Goal: Communication & Community: Answer question/provide support

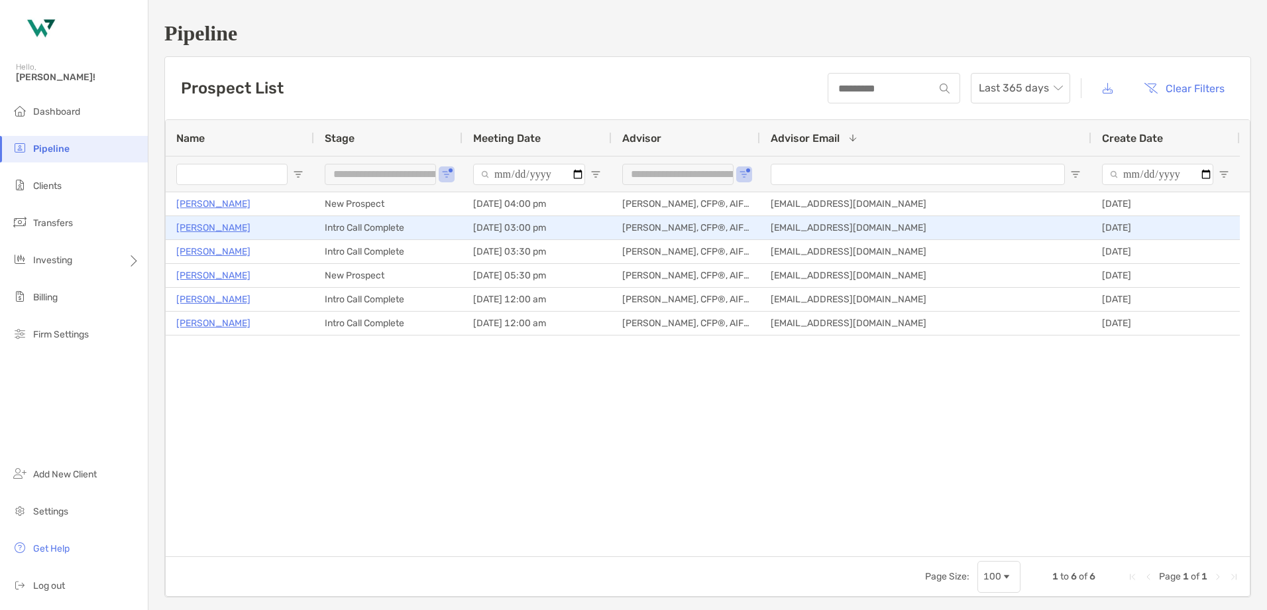
click at [205, 225] on p "[PERSON_NAME]" at bounding box center [213, 227] width 74 height 17
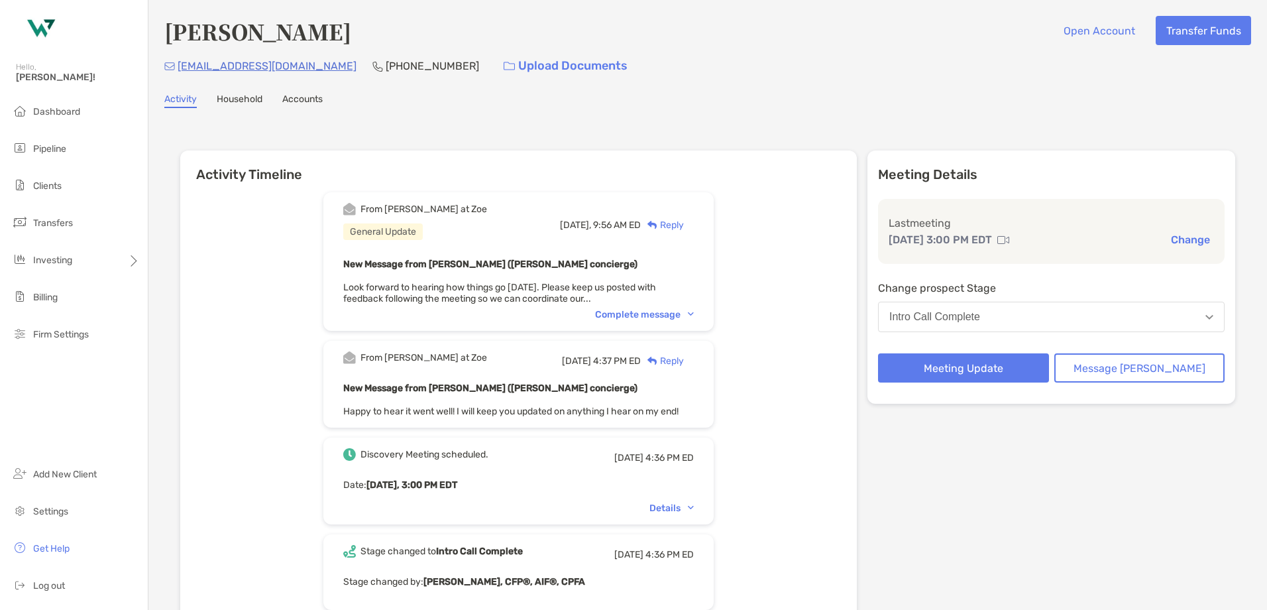
click at [684, 225] on div "Reply" at bounding box center [662, 225] width 43 height 14
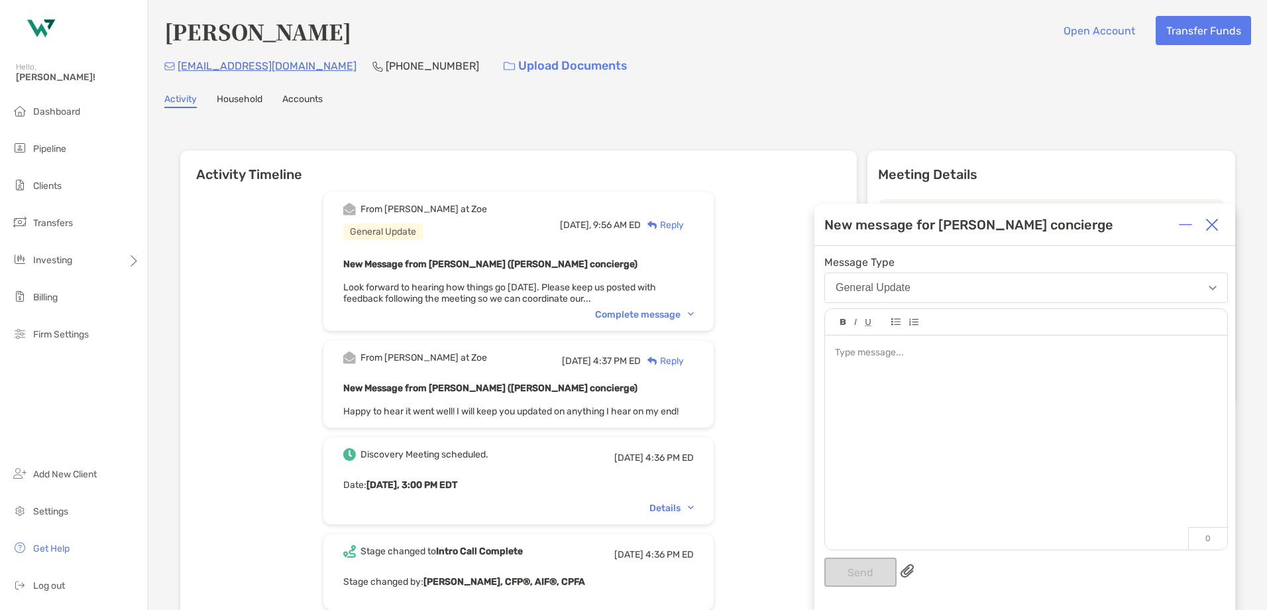
click at [899, 357] on div at bounding box center [1026, 353] width 382 height 14
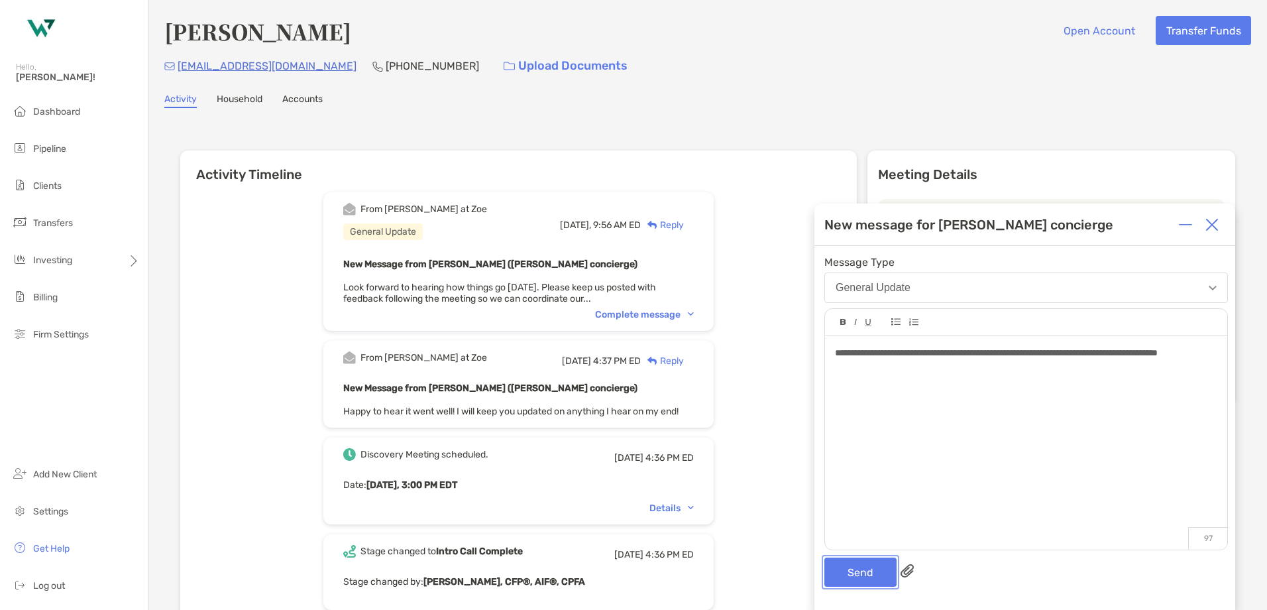
click at [856, 575] on button "Send" at bounding box center [861, 571] width 72 height 29
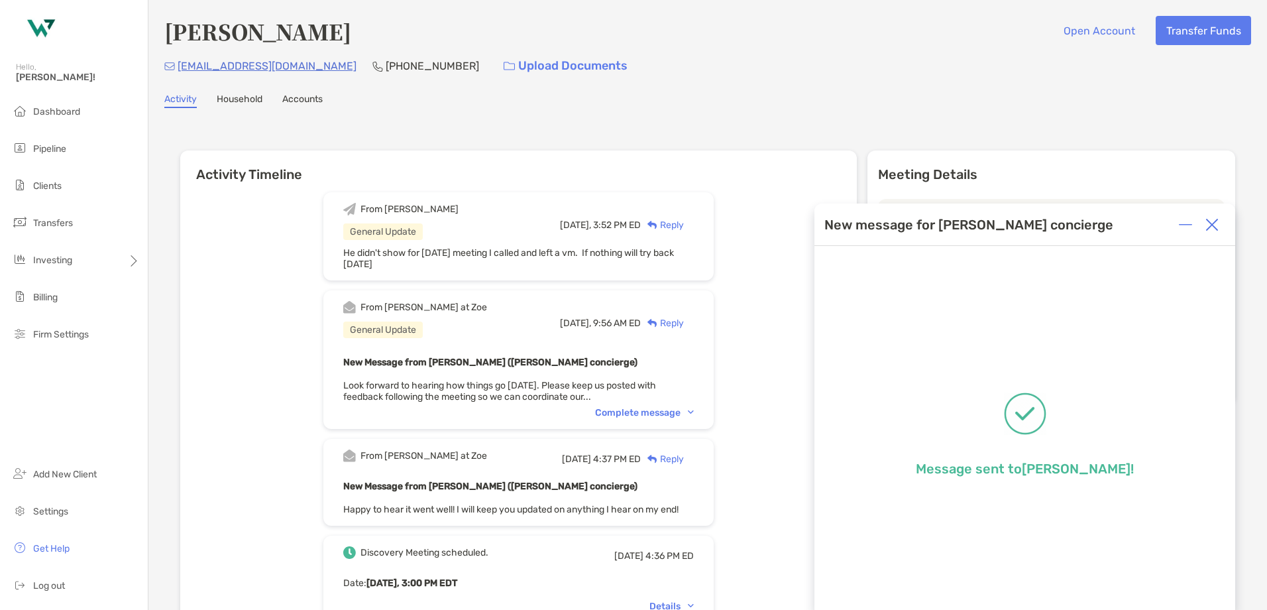
click at [1216, 221] on img at bounding box center [1212, 224] width 13 height 13
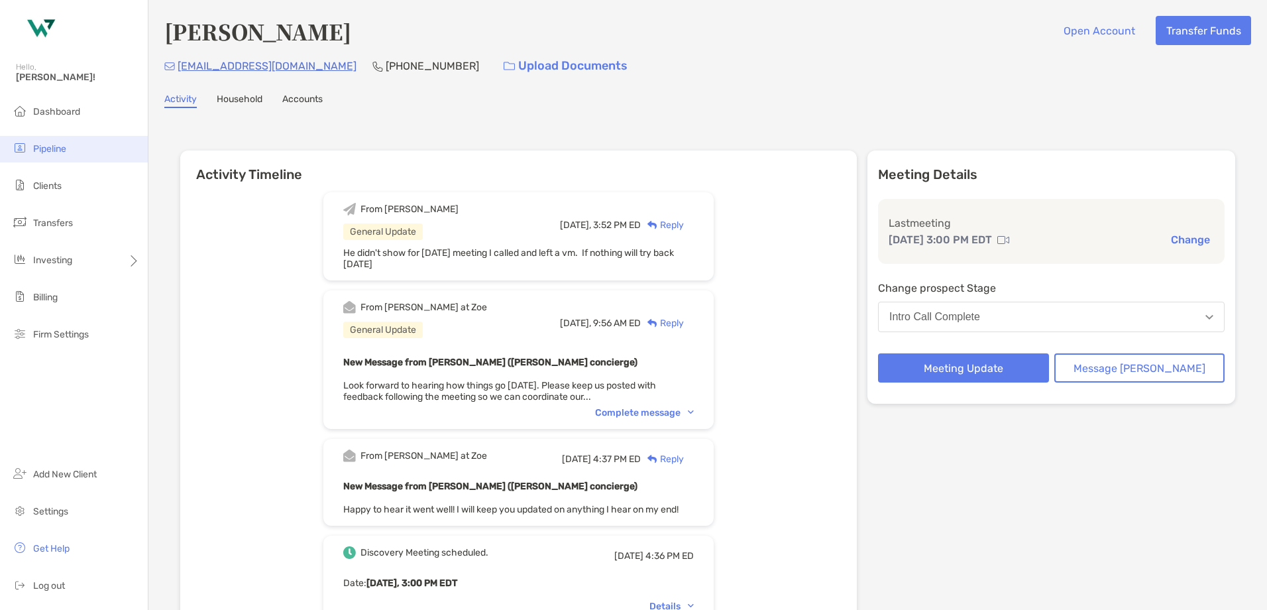
click at [53, 141] on li "Pipeline" at bounding box center [74, 149] width 148 height 27
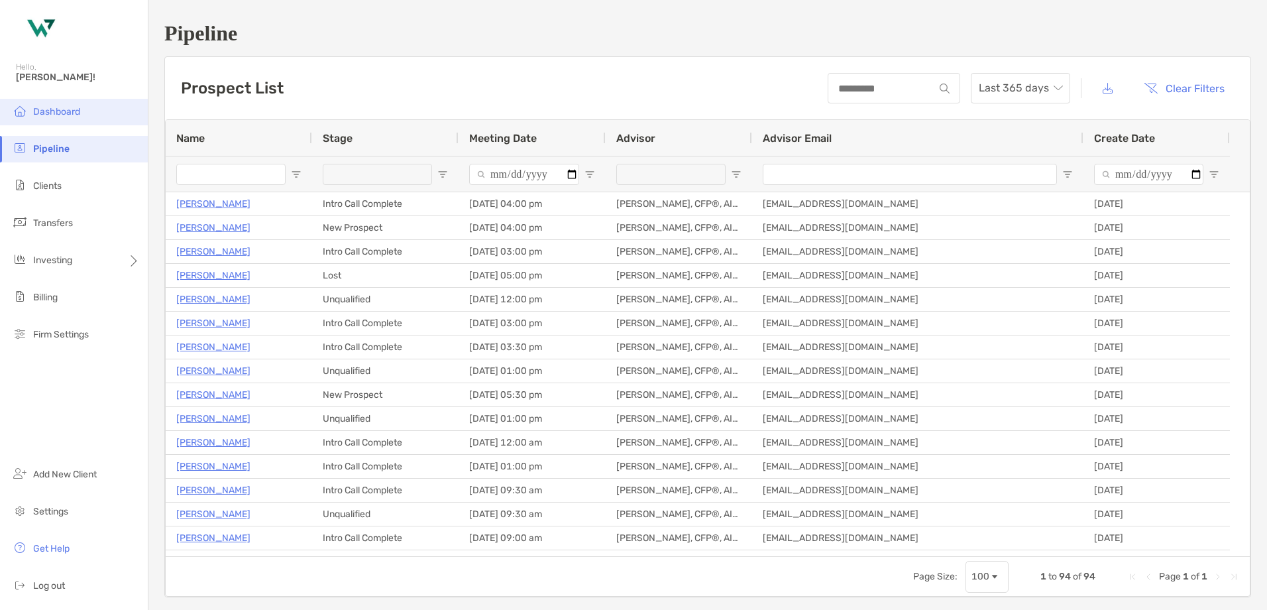
type input "**********"
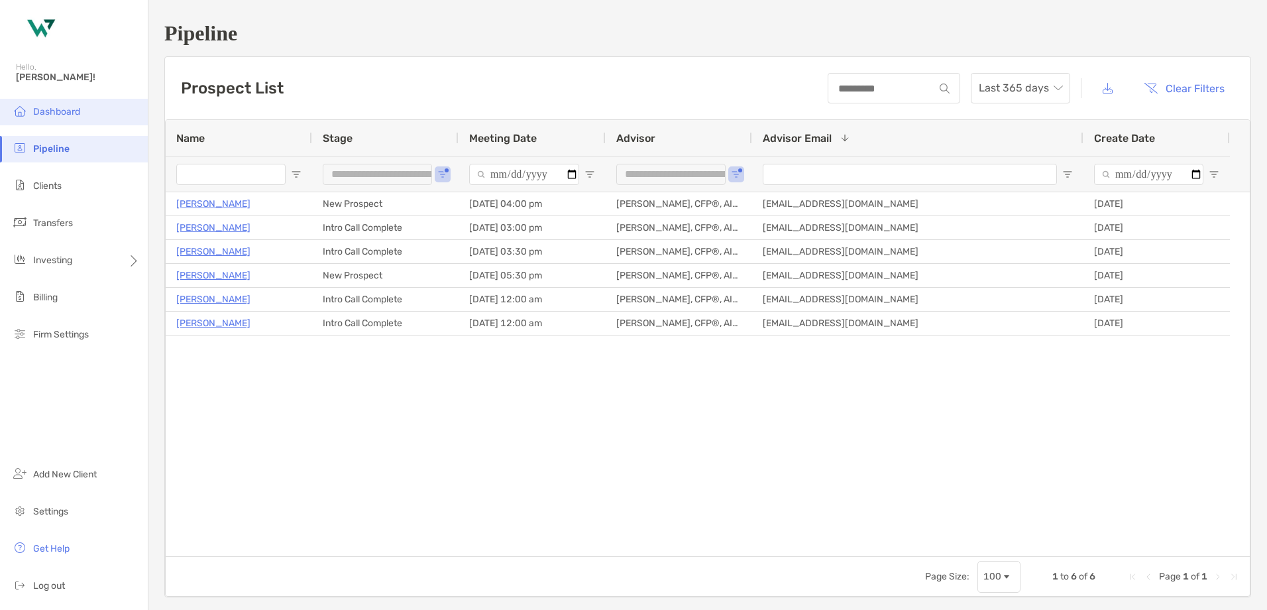
click at [58, 117] on span "Dashboard" at bounding box center [56, 111] width 47 height 11
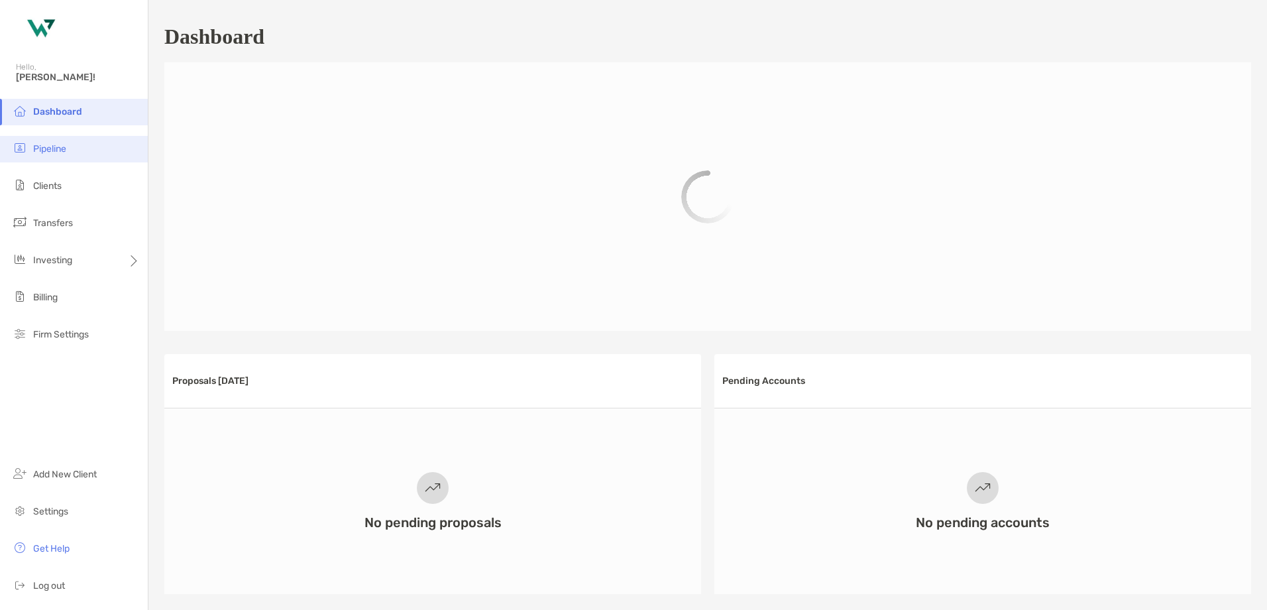
click at [54, 144] on span "Pipeline" at bounding box center [49, 148] width 33 height 11
